Goal: Find specific page/section: Find specific page/section

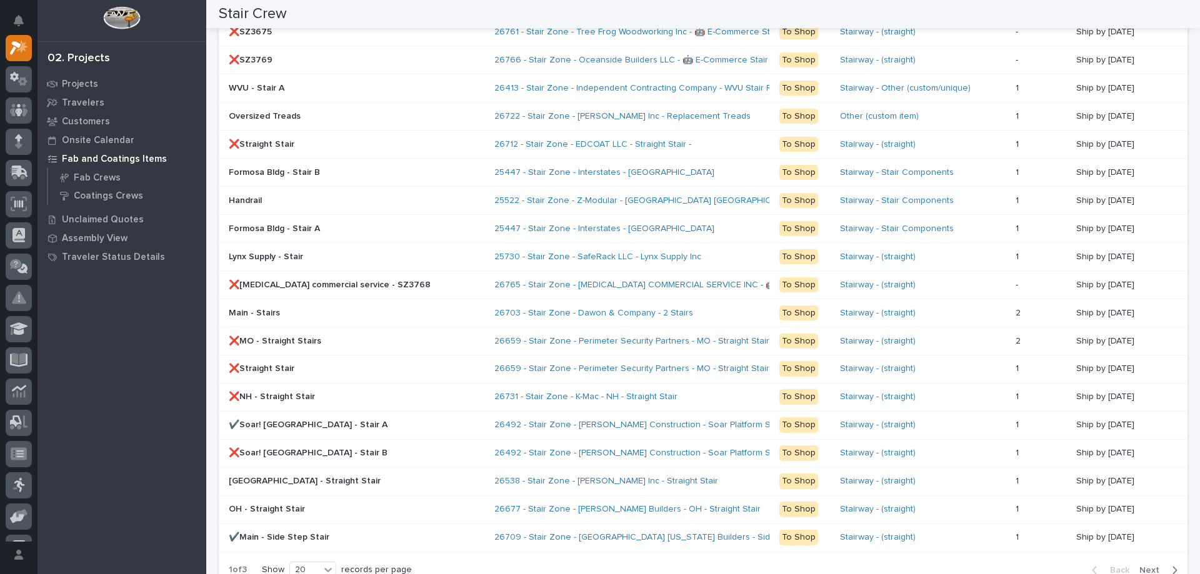
scroll to position [1000, 0]
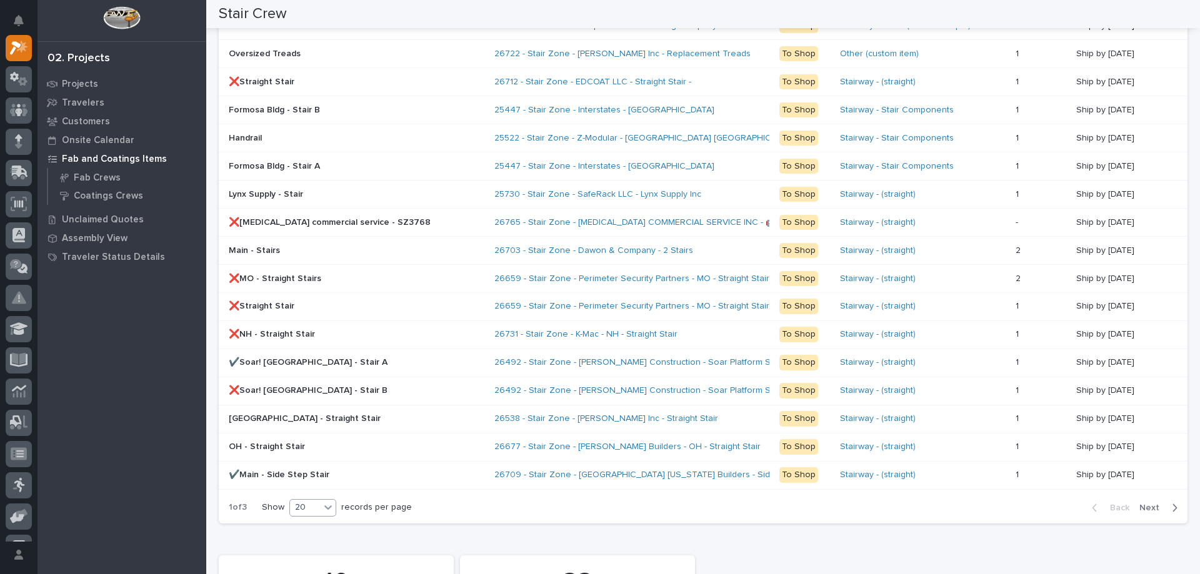
click at [312, 511] on div "20" at bounding box center [305, 507] width 30 height 13
click at [302, 559] on div "30" at bounding box center [314, 554] width 46 height 15
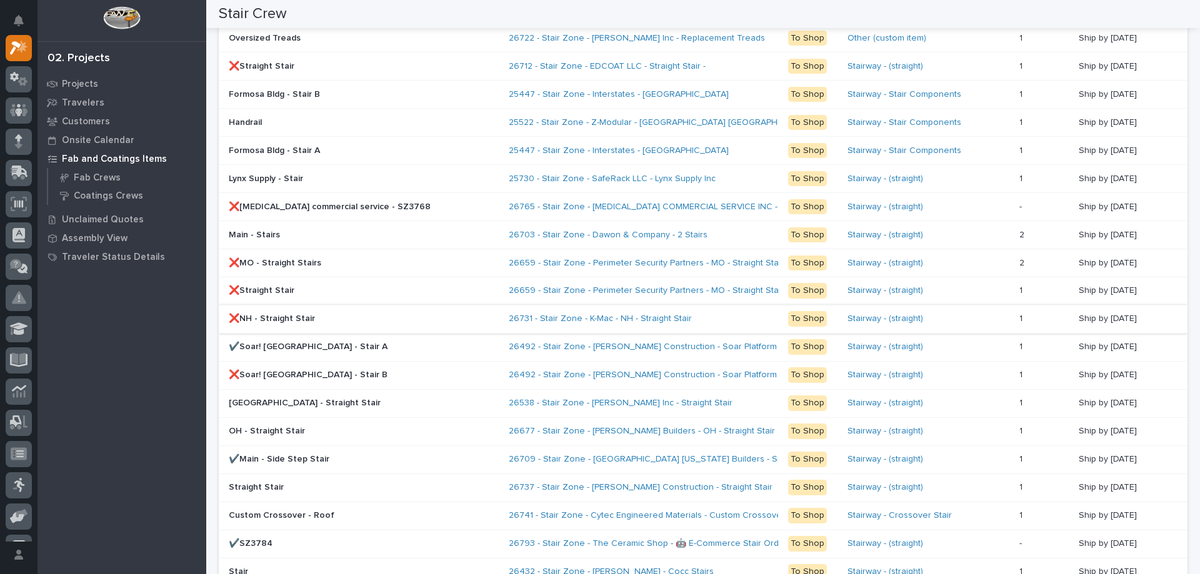
scroll to position [1078, 0]
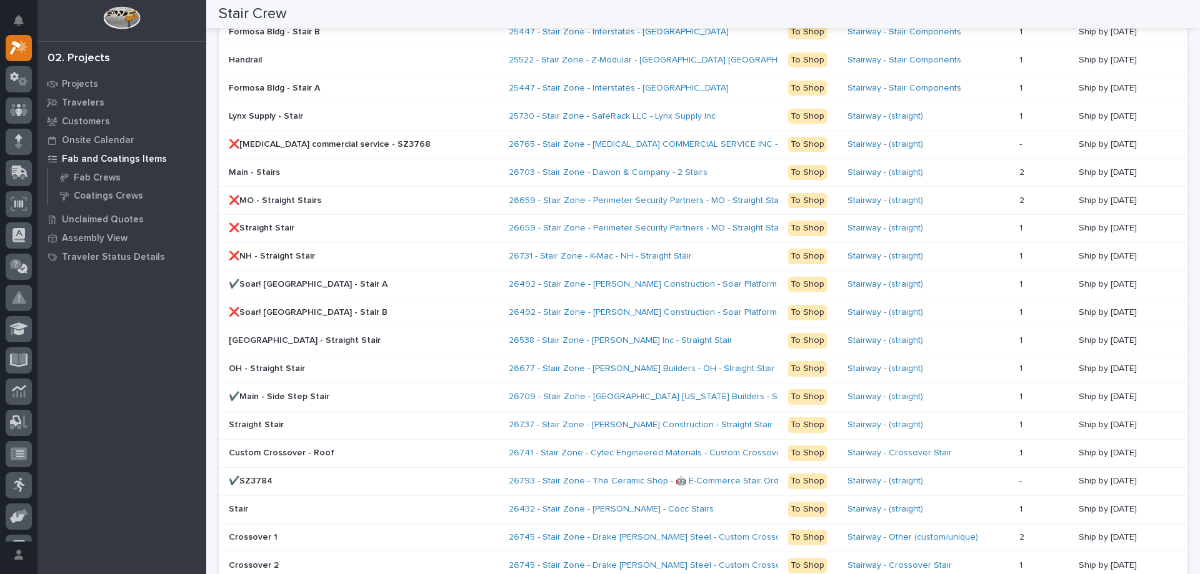
drag, startPoint x: 452, startPoint y: 479, endPoint x: 380, endPoint y: 492, distance: 73.1
click at [380, 492] on div "✔️SZ3784 ✔️SZ3784" at bounding box center [364, 481] width 270 height 21
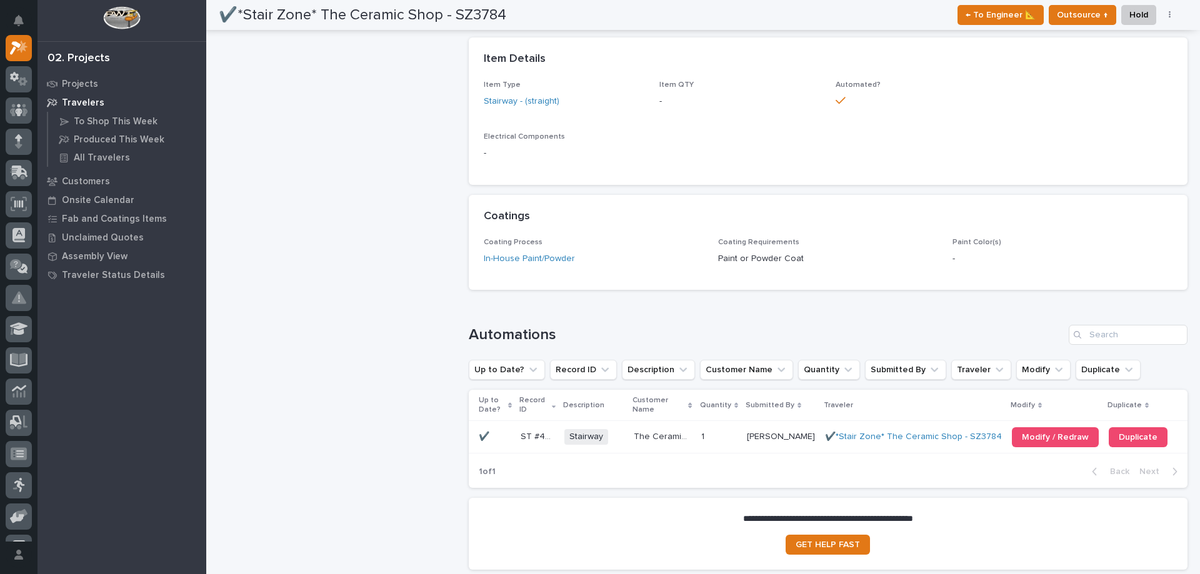
scroll to position [687, 0]
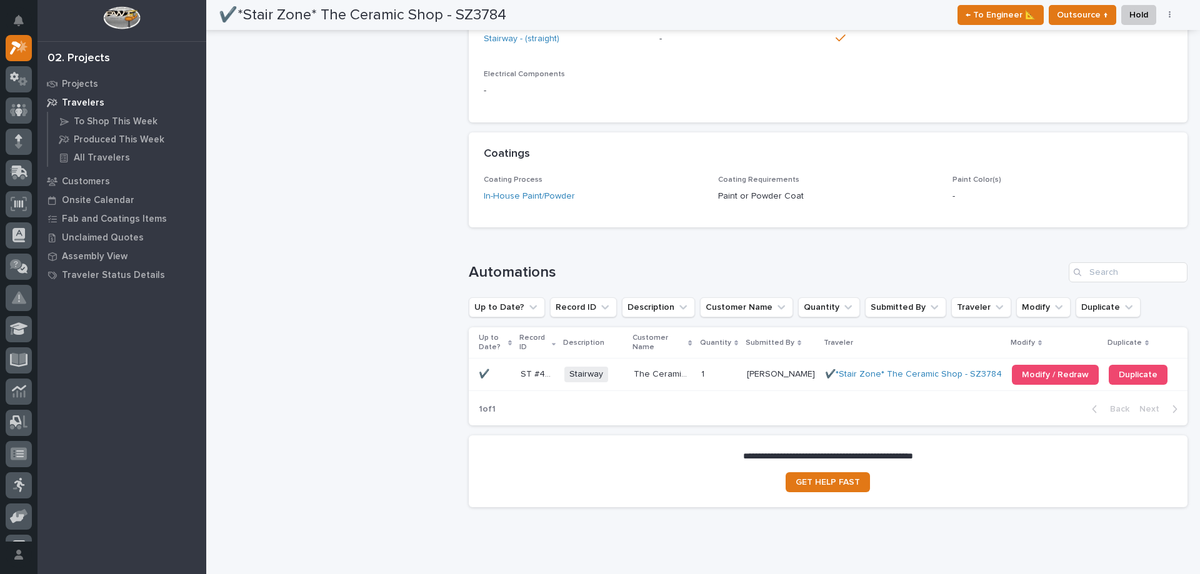
click at [662, 371] on p "The Ceramic Shop" at bounding box center [663, 373] width 59 height 13
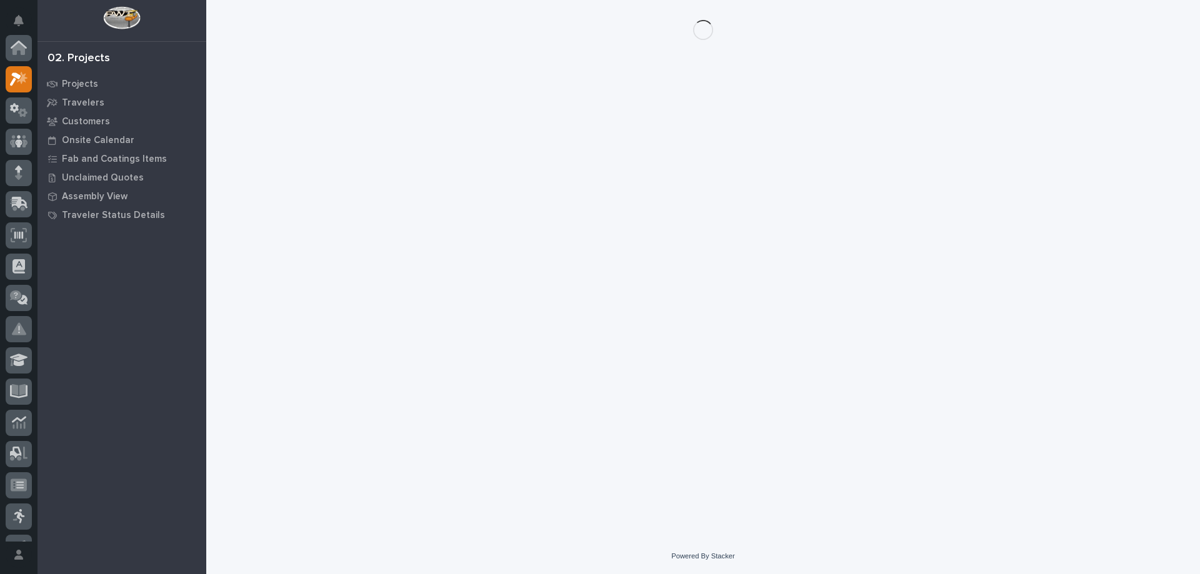
scroll to position [31, 0]
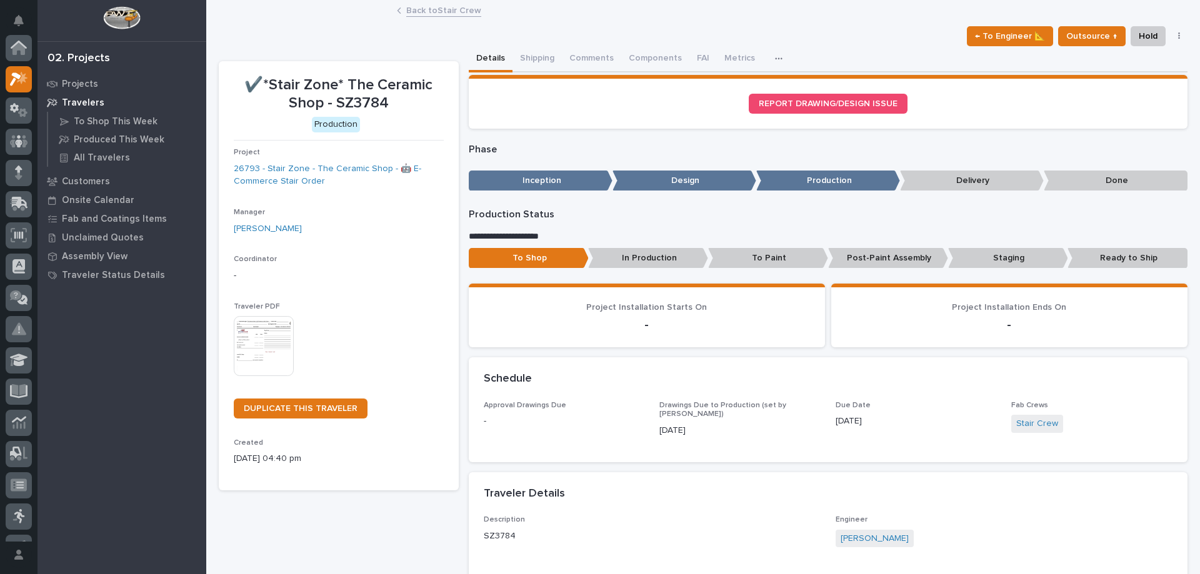
scroll to position [31, 0]
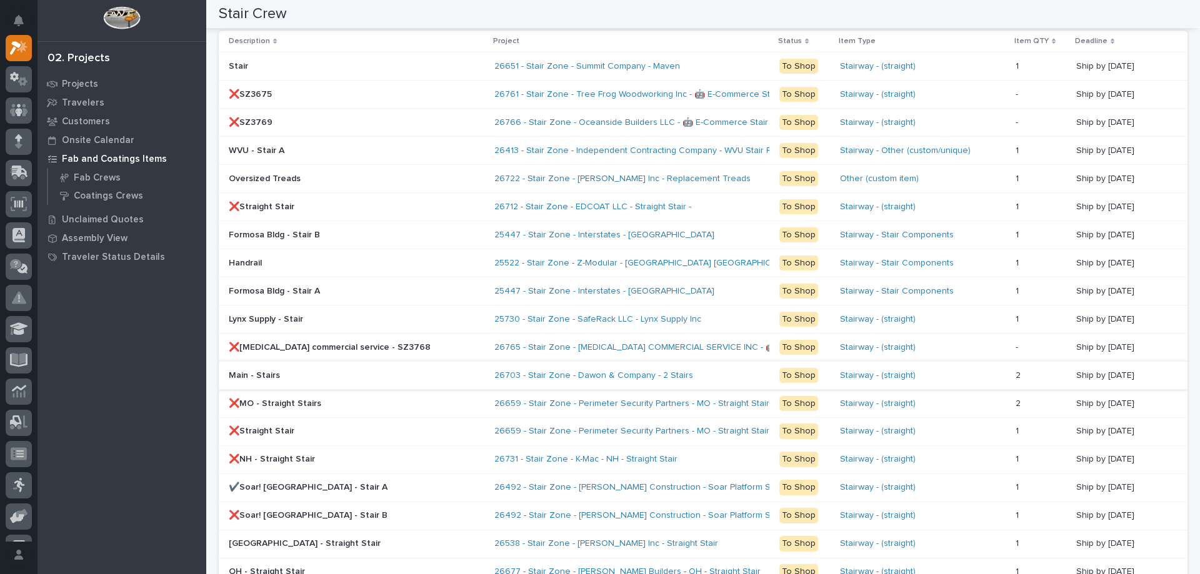
scroll to position [1187, 0]
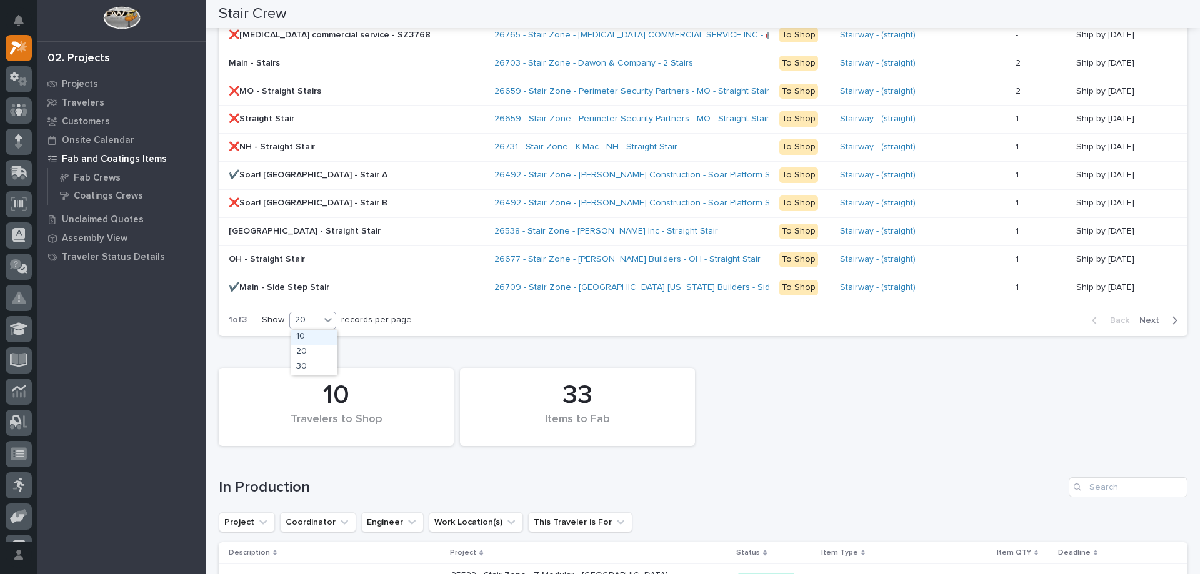
click at [314, 314] on div "20" at bounding box center [305, 320] width 30 height 13
click at [317, 366] on div "30" at bounding box center [314, 367] width 46 height 15
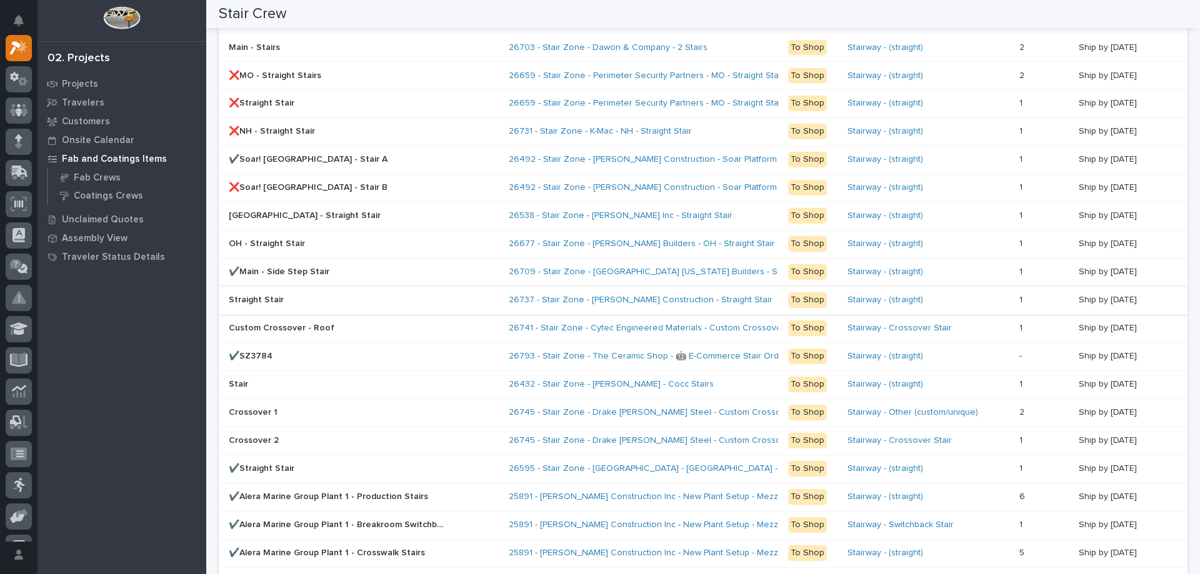
scroll to position [1265, 0]
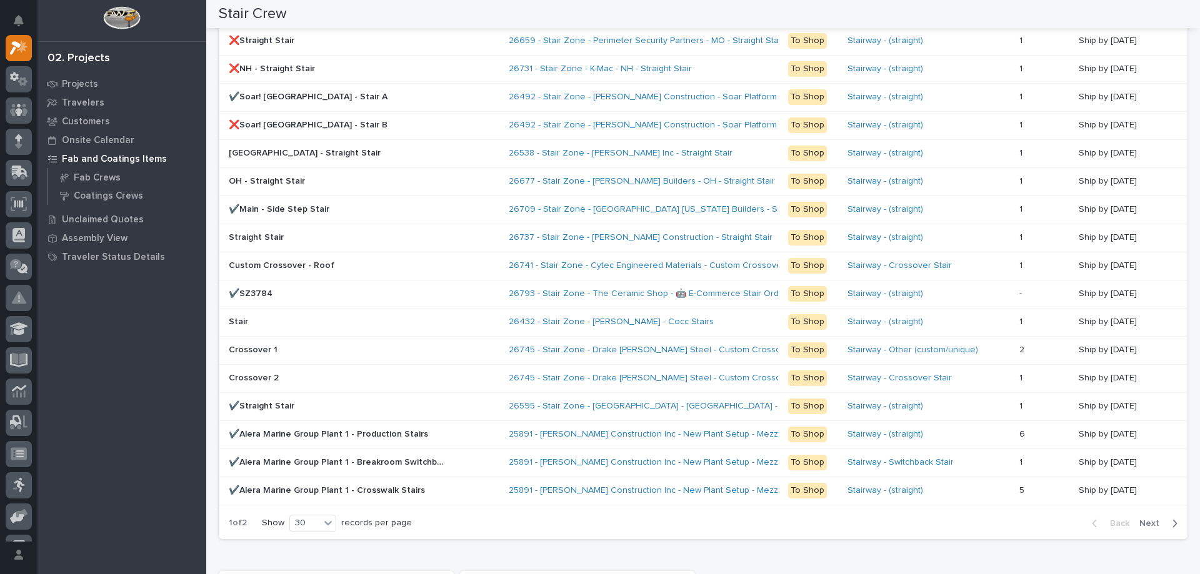
click at [1139, 524] on span "Next" at bounding box center [1152, 523] width 27 height 11
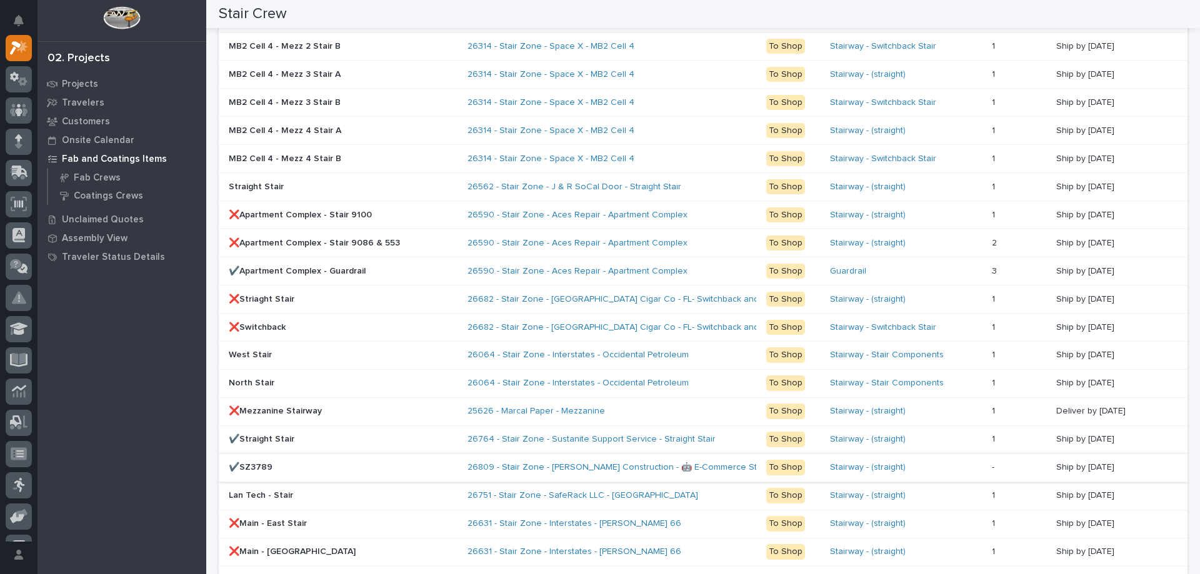
scroll to position [1014, 0]
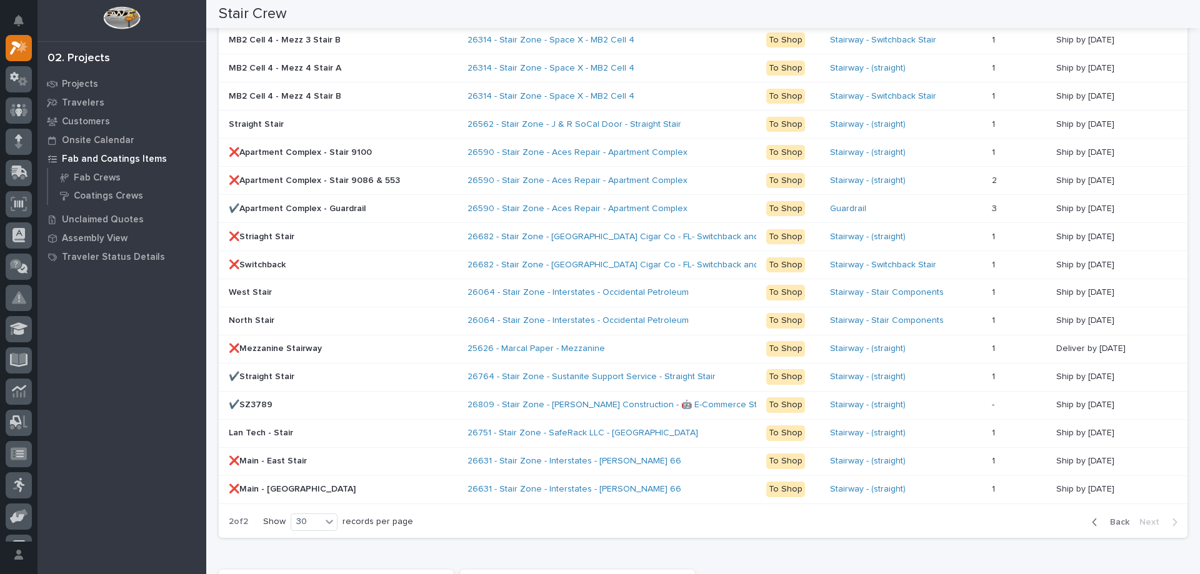
click at [1102, 521] on span "Back" at bounding box center [1115, 522] width 27 height 11
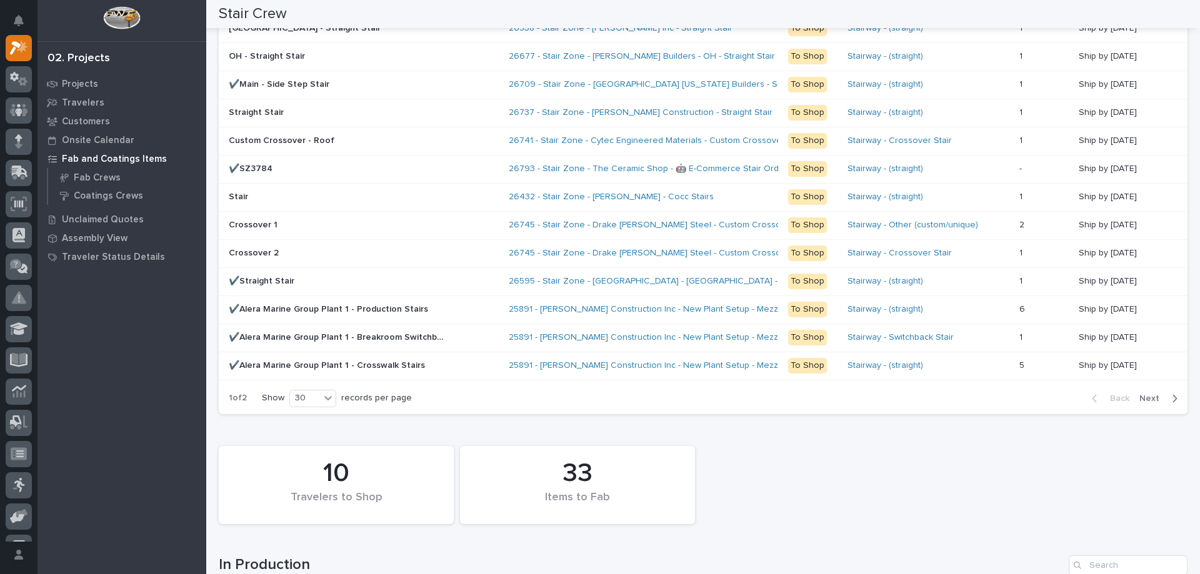
scroll to position [1515, 0]
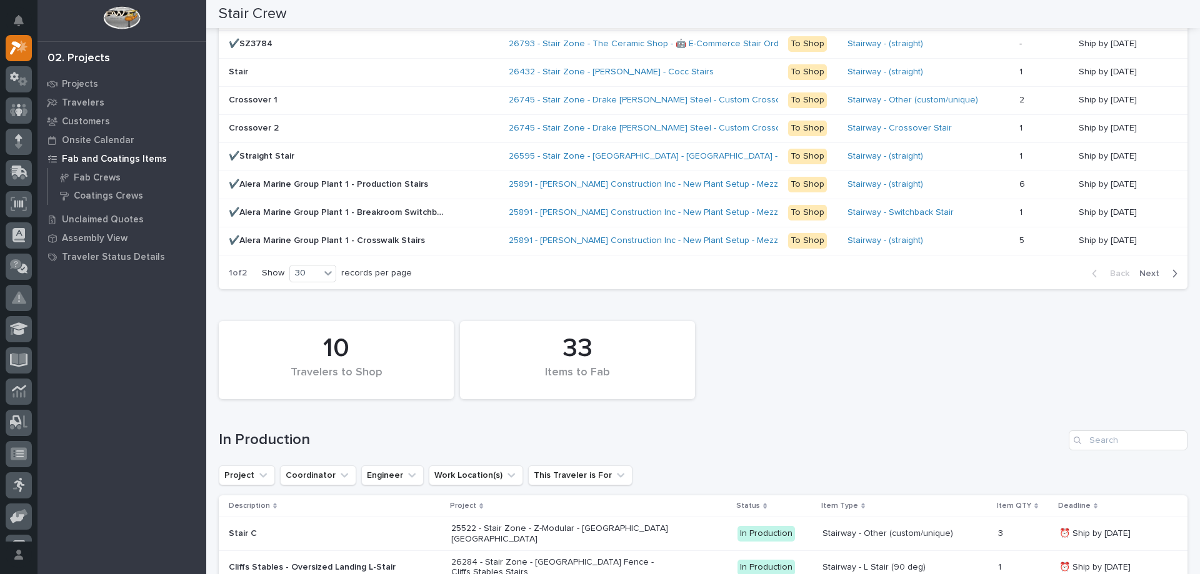
click at [1142, 281] on div "Back Next" at bounding box center [1135, 273] width 106 height 31
click at [1139, 272] on span "Next" at bounding box center [1152, 273] width 27 height 11
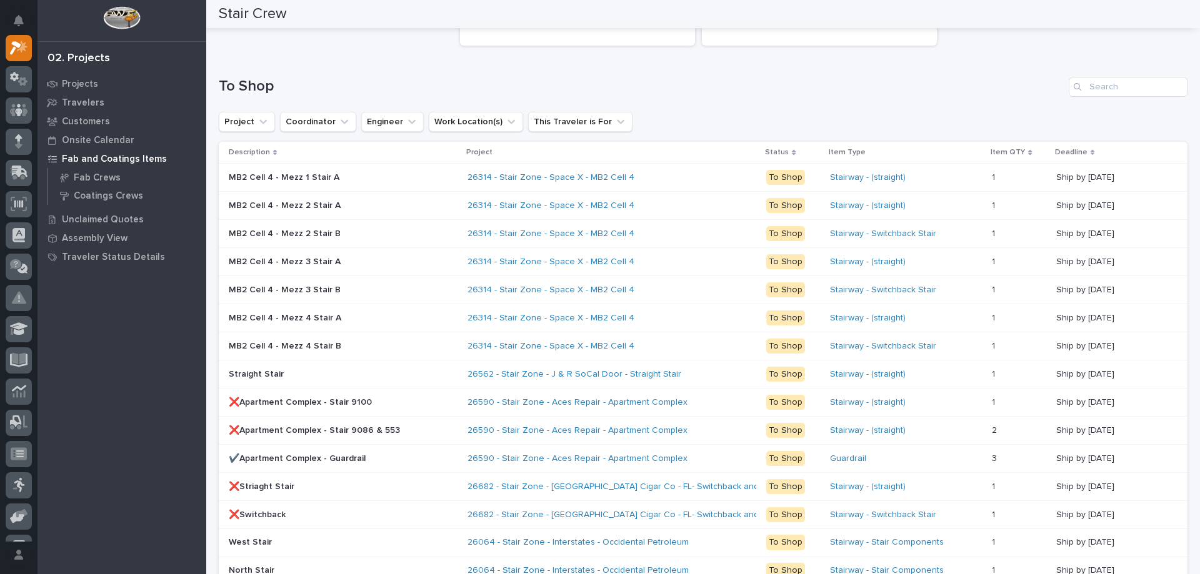
scroll to position [1201, 0]
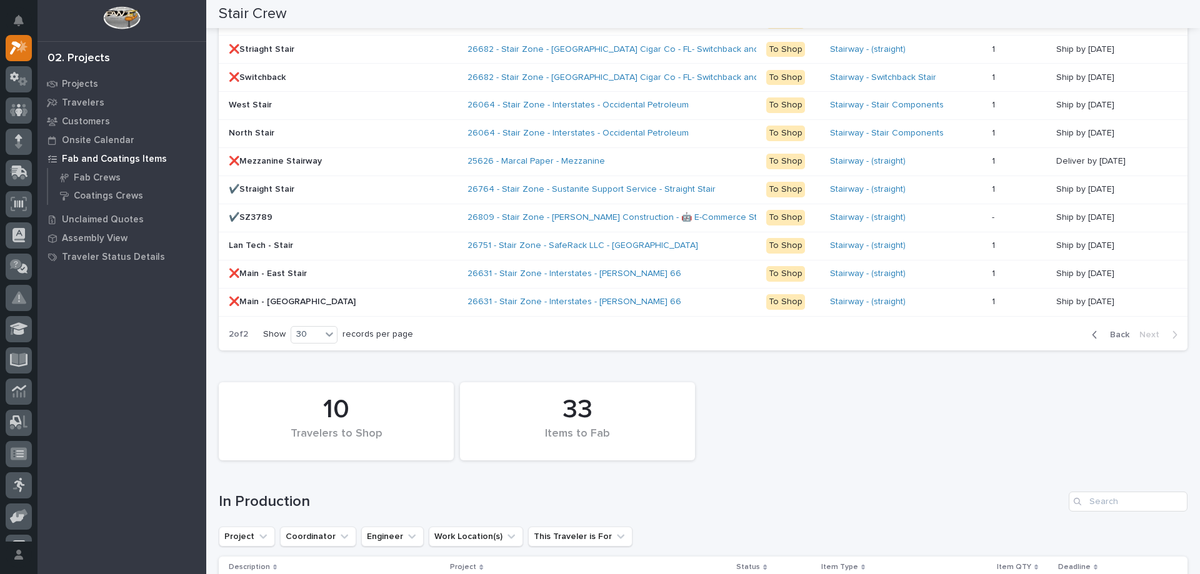
click at [1117, 337] on span "Back" at bounding box center [1115, 334] width 27 height 11
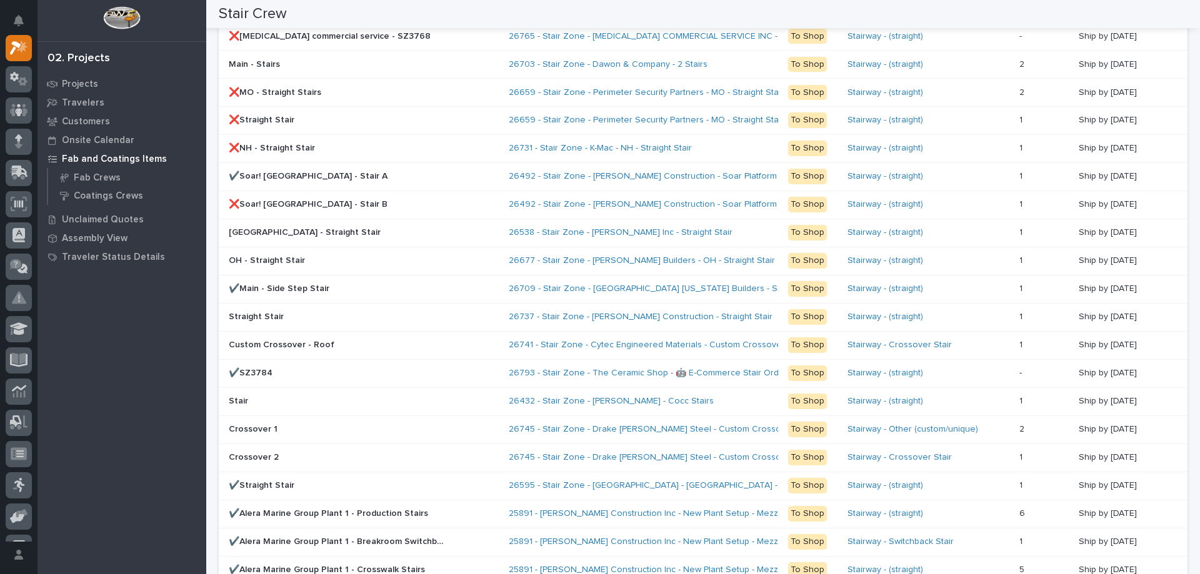
scroll to position [1561, 0]
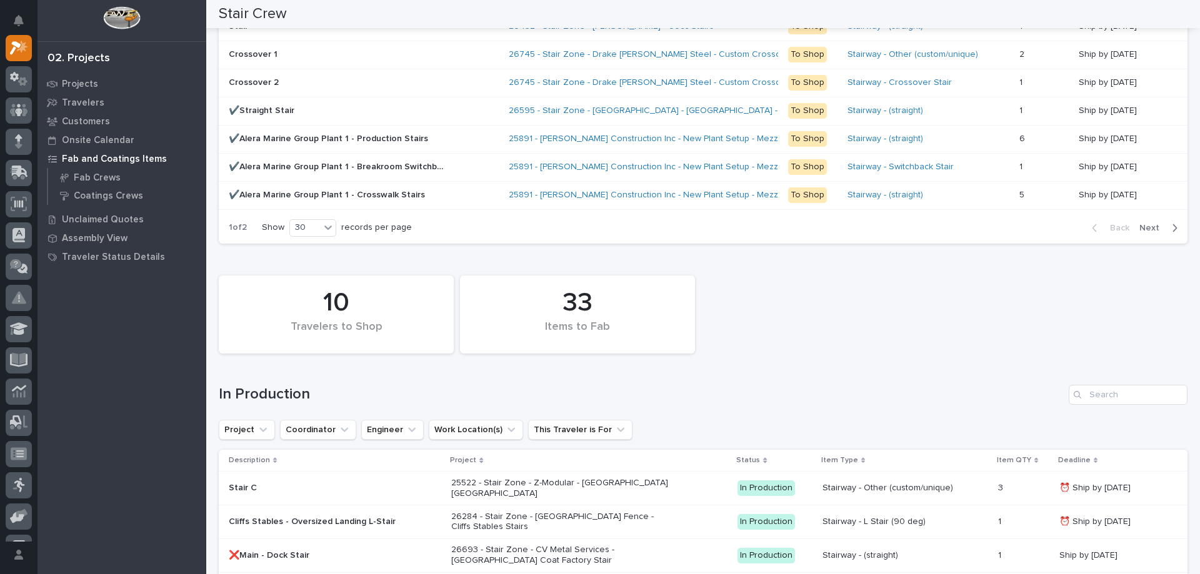
click at [1139, 226] on span "Next" at bounding box center [1152, 227] width 27 height 11
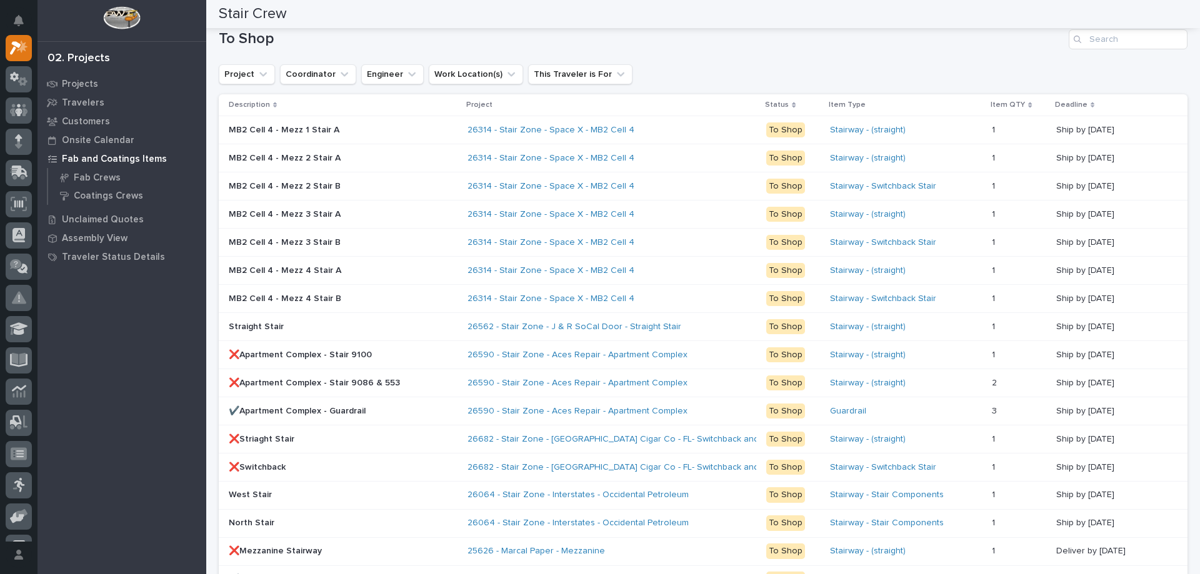
scroll to position [1124, 0]
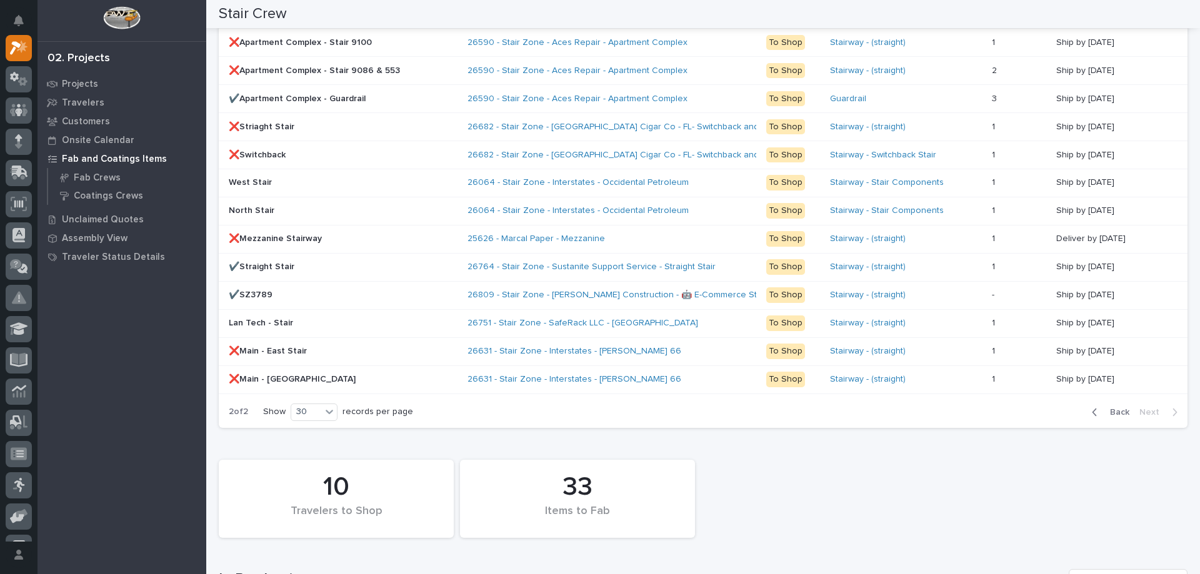
click at [1109, 412] on span "Back" at bounding box center [1115, 412] width 27 height 11
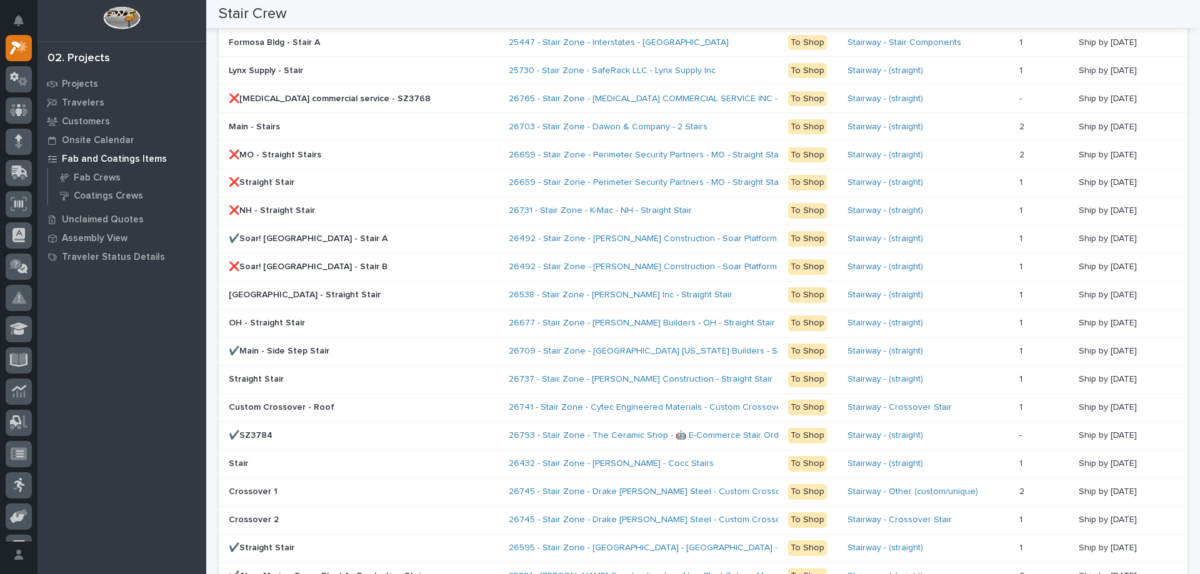
scroll to position [1250, 0]
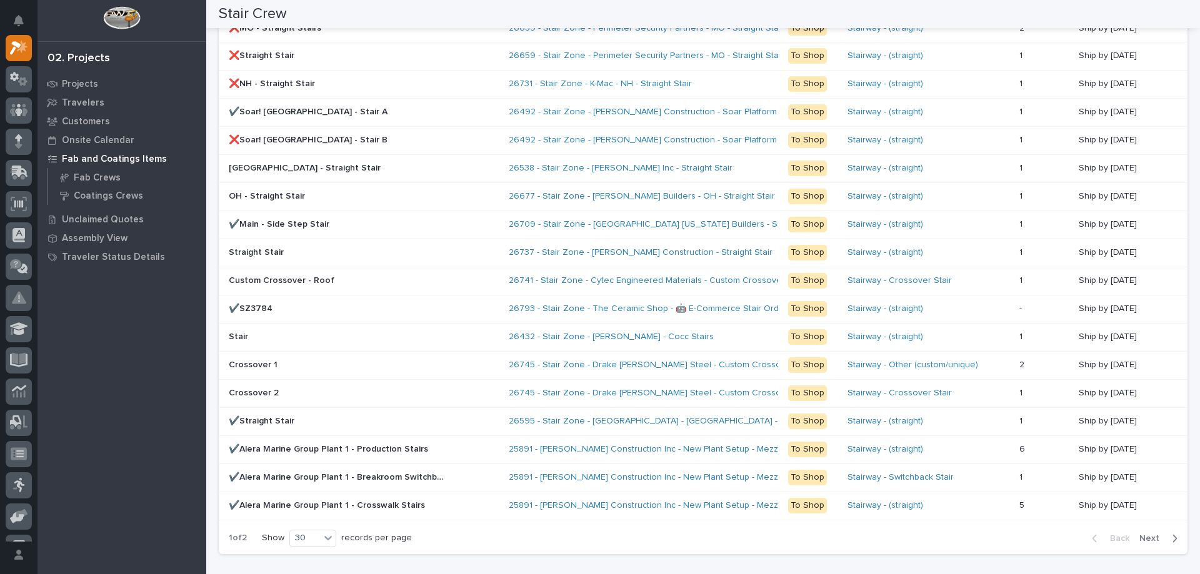
click at [1144, 540] on span "Next" at bounding box center [1152, 538] width 27 height 11
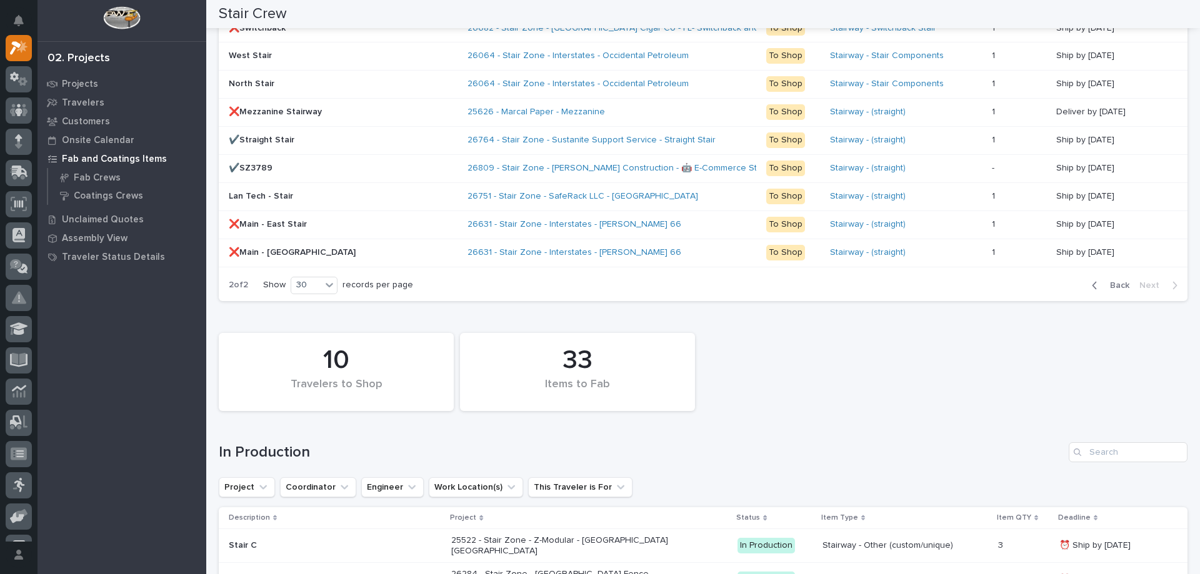
scroll to position [1124, 0]
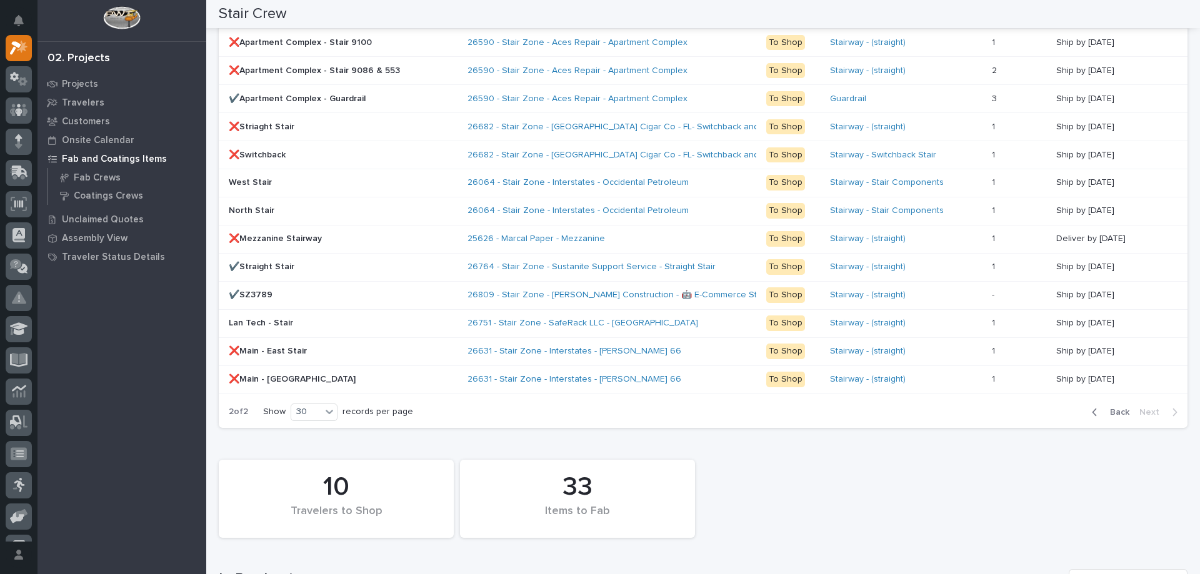
click at [1102, 418] on div "Back Next" at bounding box center [1135, 412] width 106 height 31
click at [1105, 415] on span "Back" at bounding box center [1115, 412] width 27 height 11
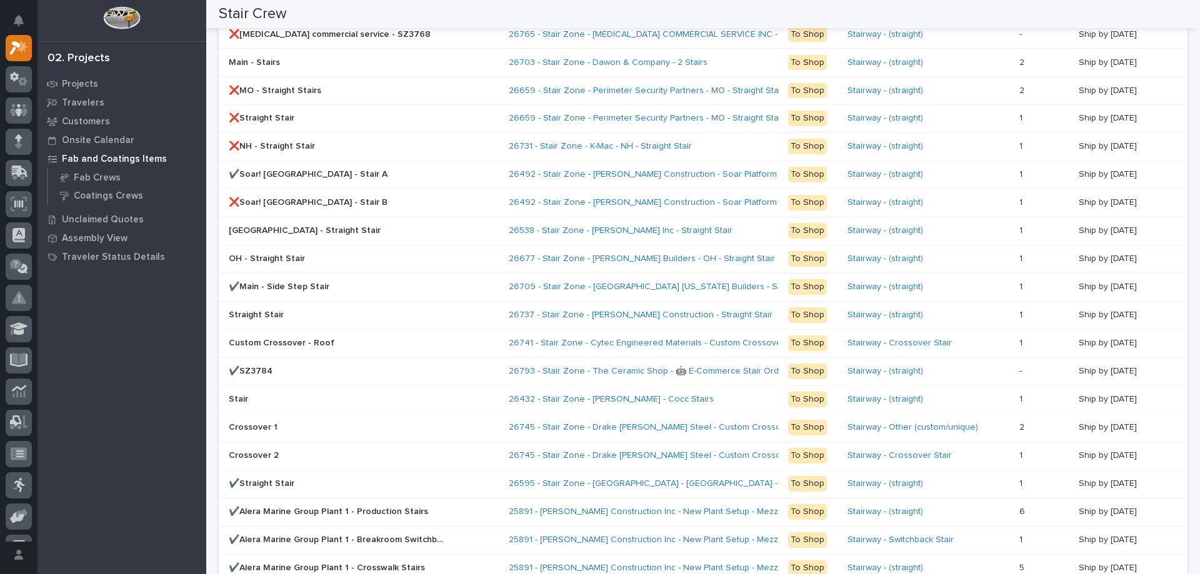
scroll to position [1250, 0]
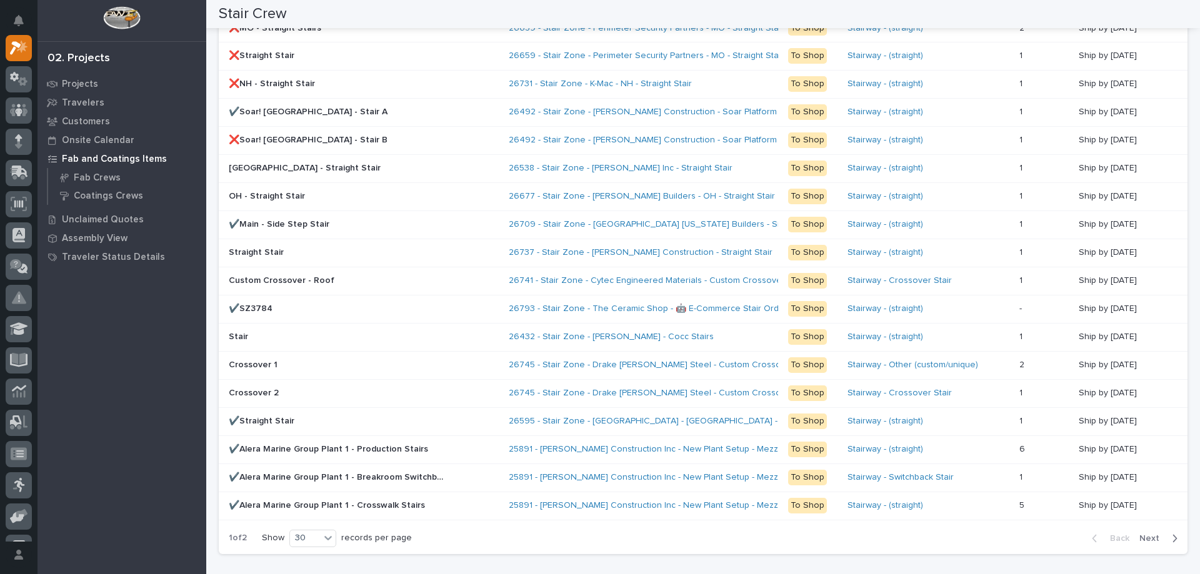
click at [1149, 541] on span "Next" at bounding box center [1152, 538] width 27 height 11
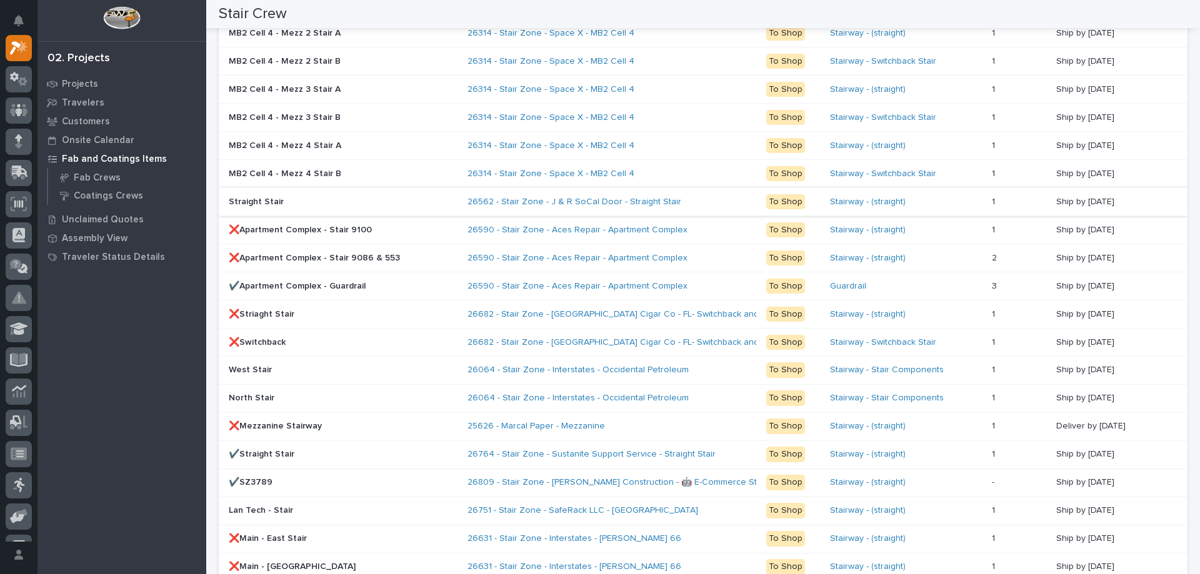
scroll to position [874, 0]
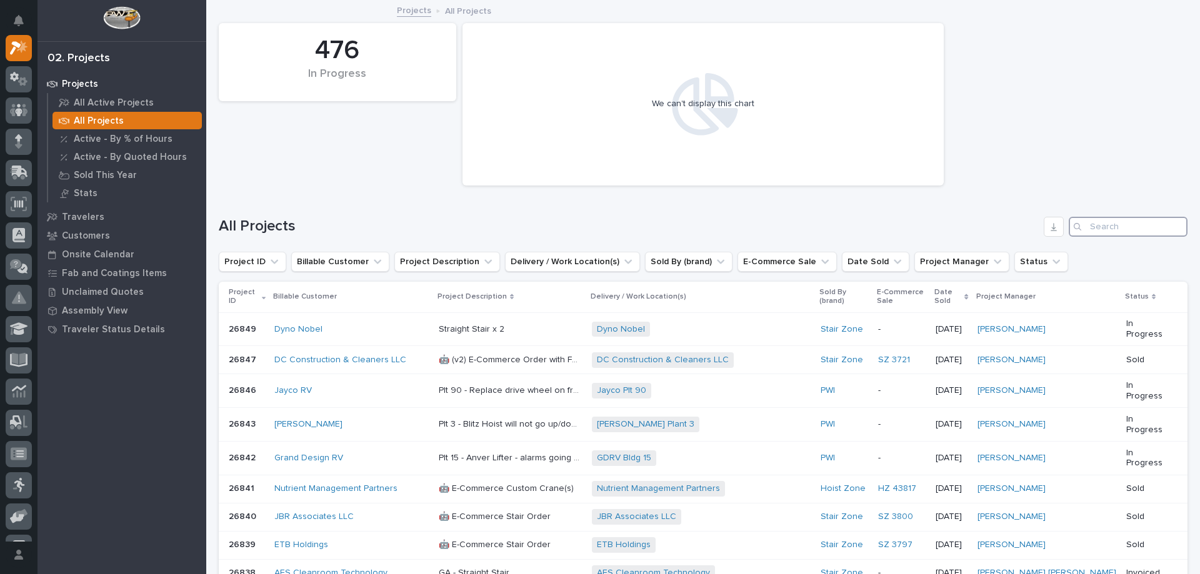
click at [1083, 226] on input "Search" at bounding box center [1128, 227] width 119 height 20
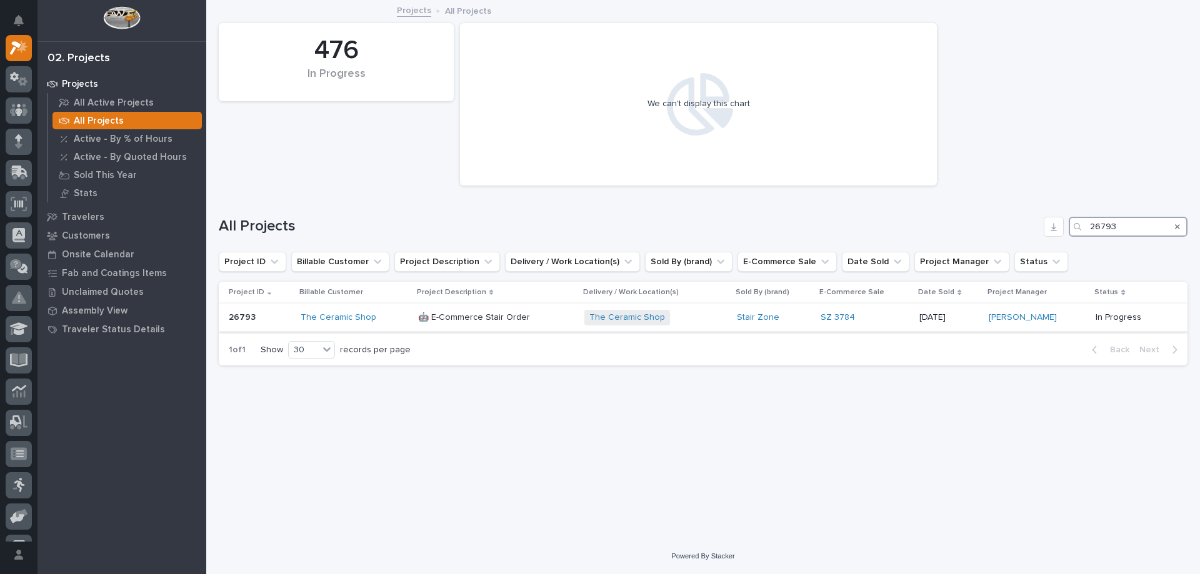
type input "26793"
click at [525, 319] on p "🤖 E-Commerce Stair Order" at bounding box center [475, 316] width 114 height 13
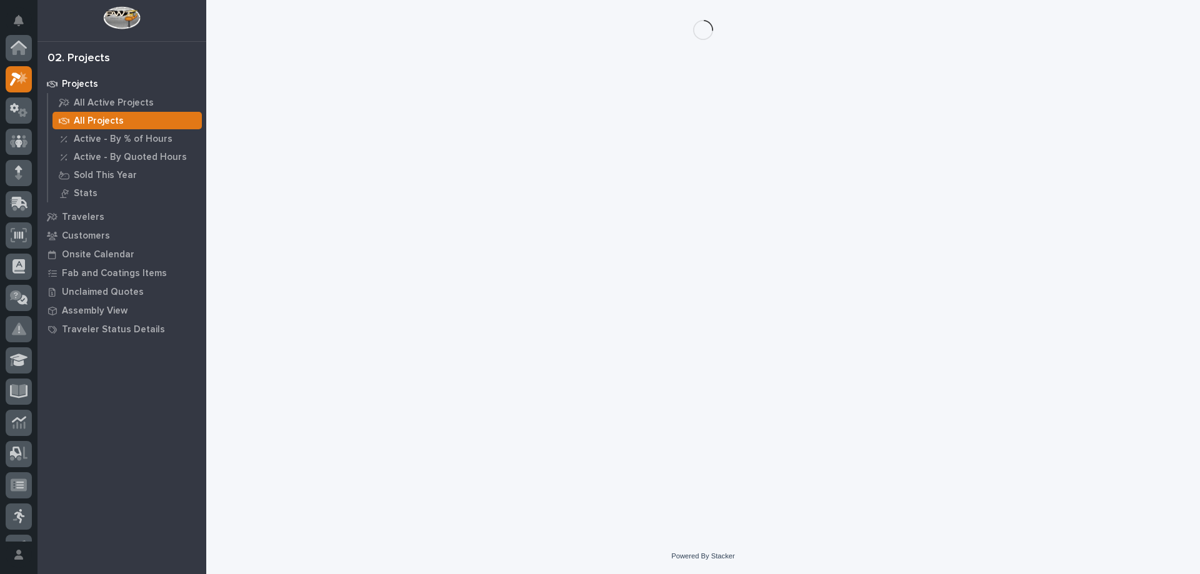
scroll to position [31, 0]
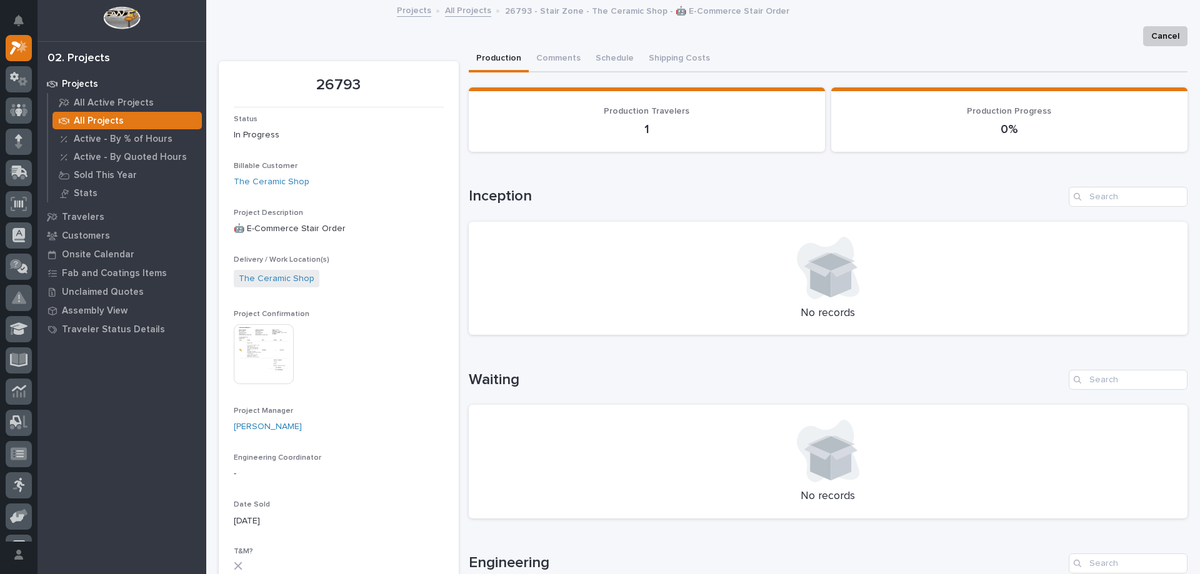
click at [265, 357] on img at bounding box center [264, 354] width 60 height 60
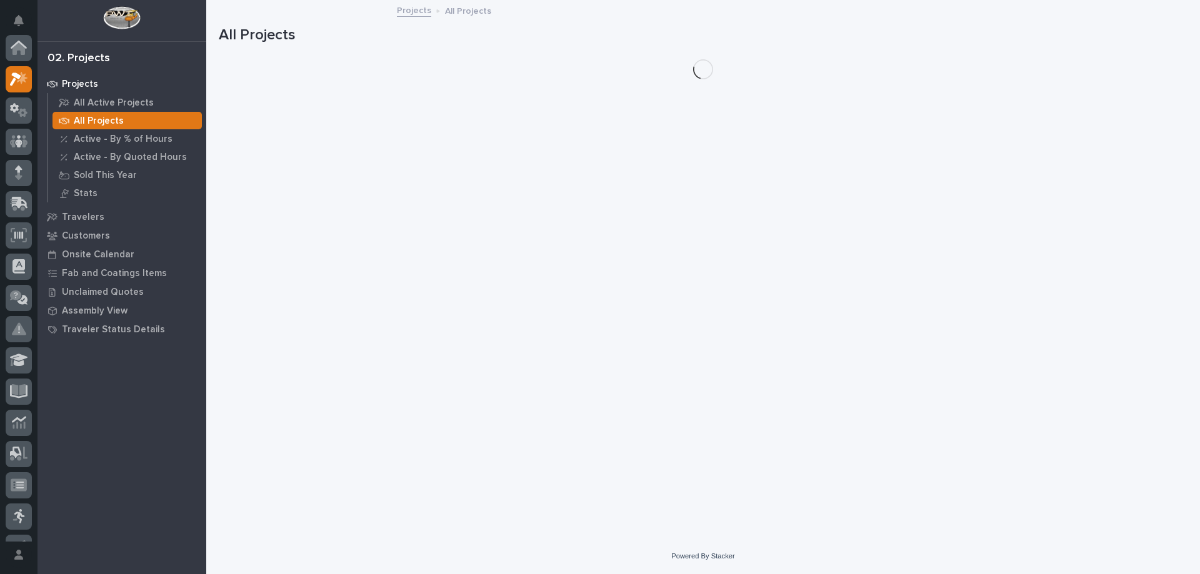
scroll to position [31, 0]
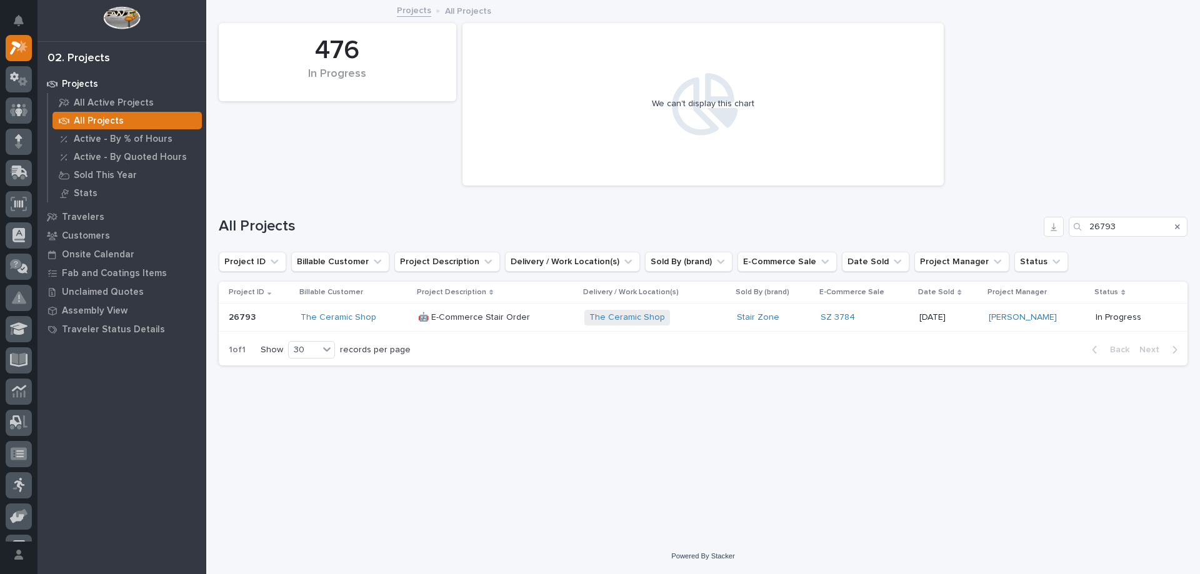
click at [1179, 224] on icon "Search" at bounding box center [1177, 226] width 5 height 7
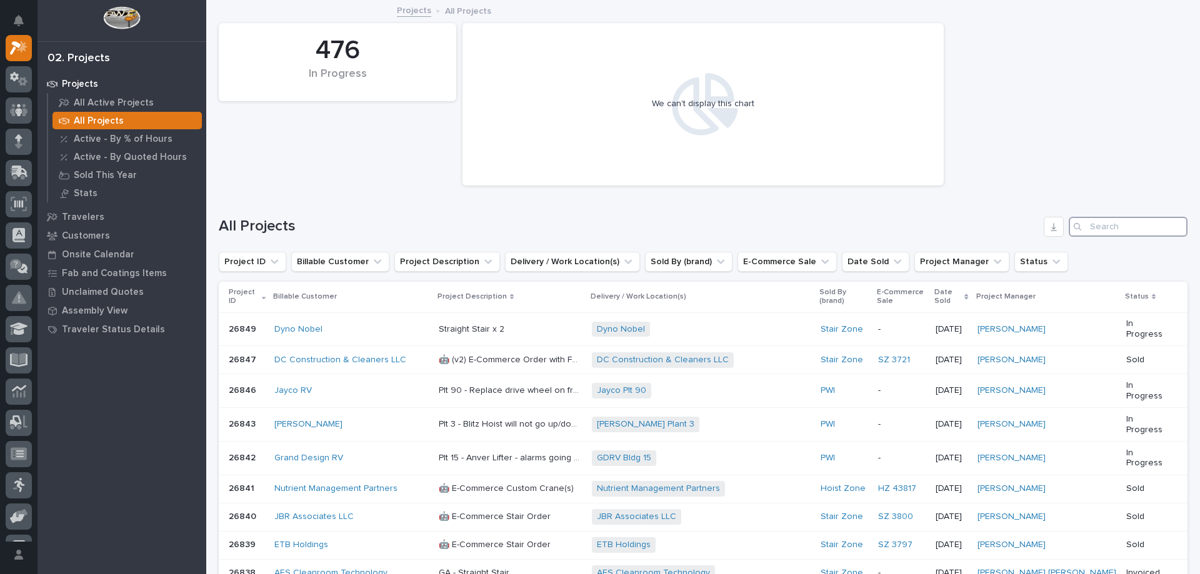
click at [1089, 227] on input "Search" at bounding box center [1128, 227] width 119 height 20
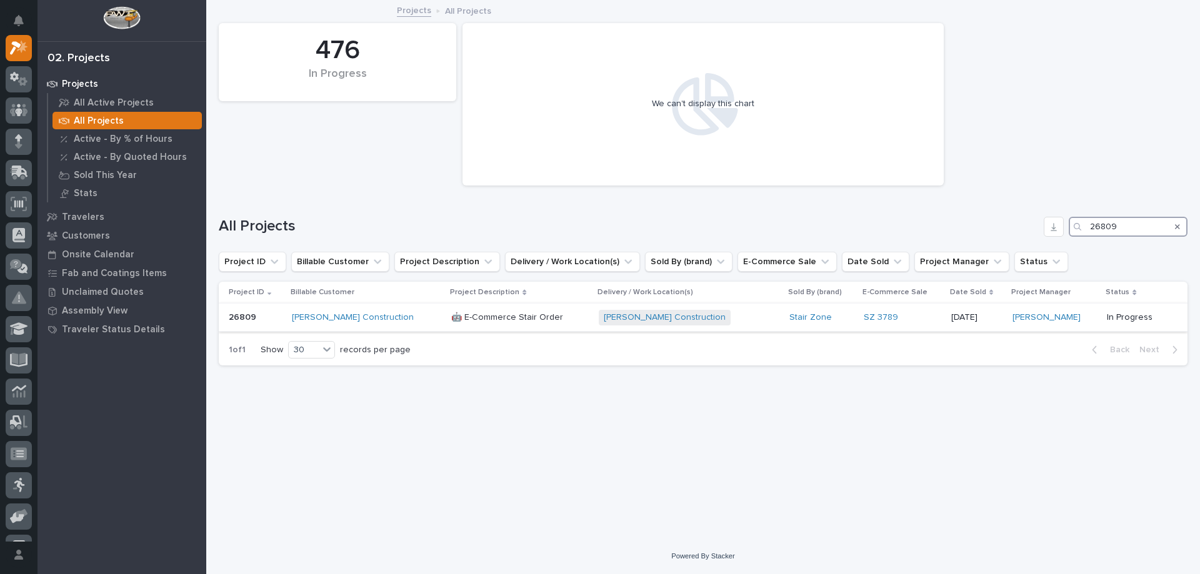
type input "26809"
click at [527, 308] on div "🤖 E-Commerce Stair Order 🤖 E-Commerce Stair Order" at bounding box center [519, 317] width 137 height 21
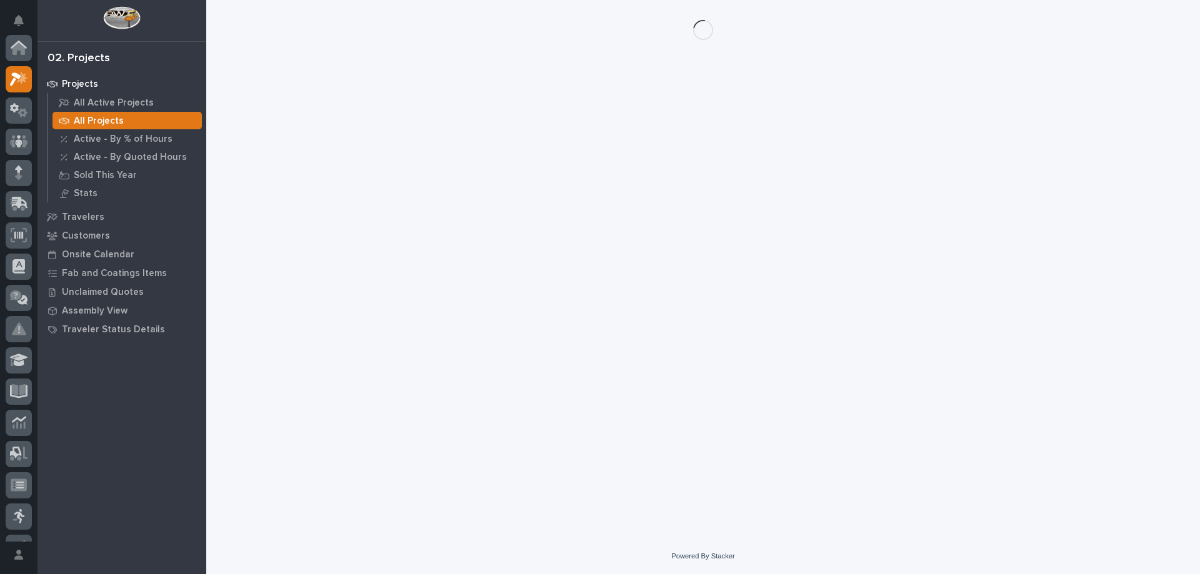
scroll to position [31, 0]
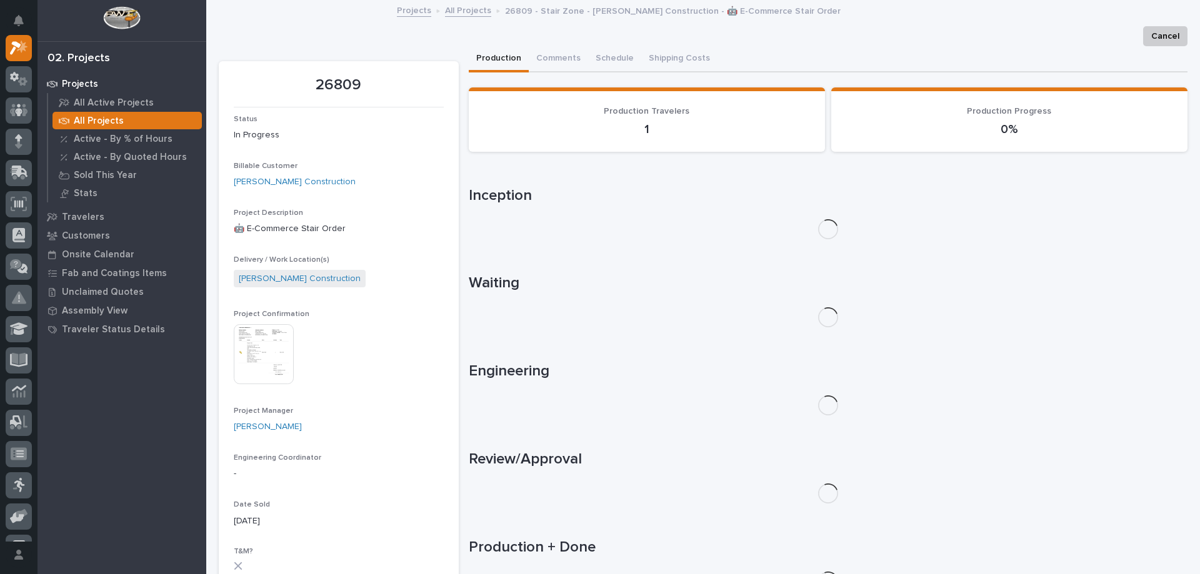
click at [261, 327] on img at bounding box center [264, 354] width 60 height 60
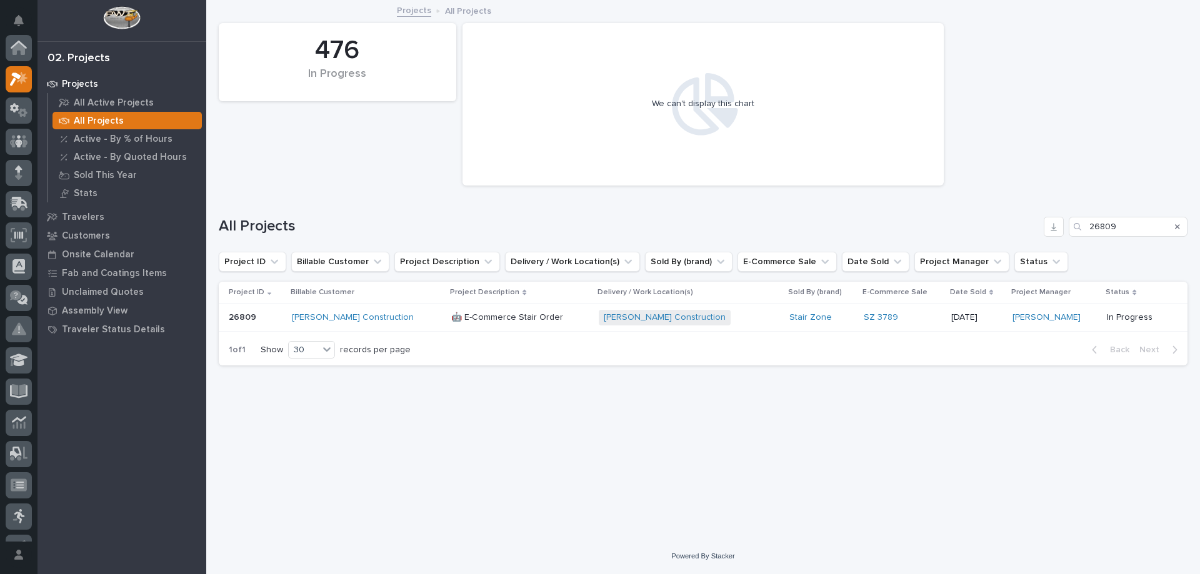
scroll to position [31, 0]
click at [1183, 225] on div "Search" at bounding box center [1177, 227] width 20 height 20
click at [1178, 224] on icon "Search" at bounding box center [1177, 226] width 5 height 7
